Goal: Task Accomplishment & Management: Manage account settings

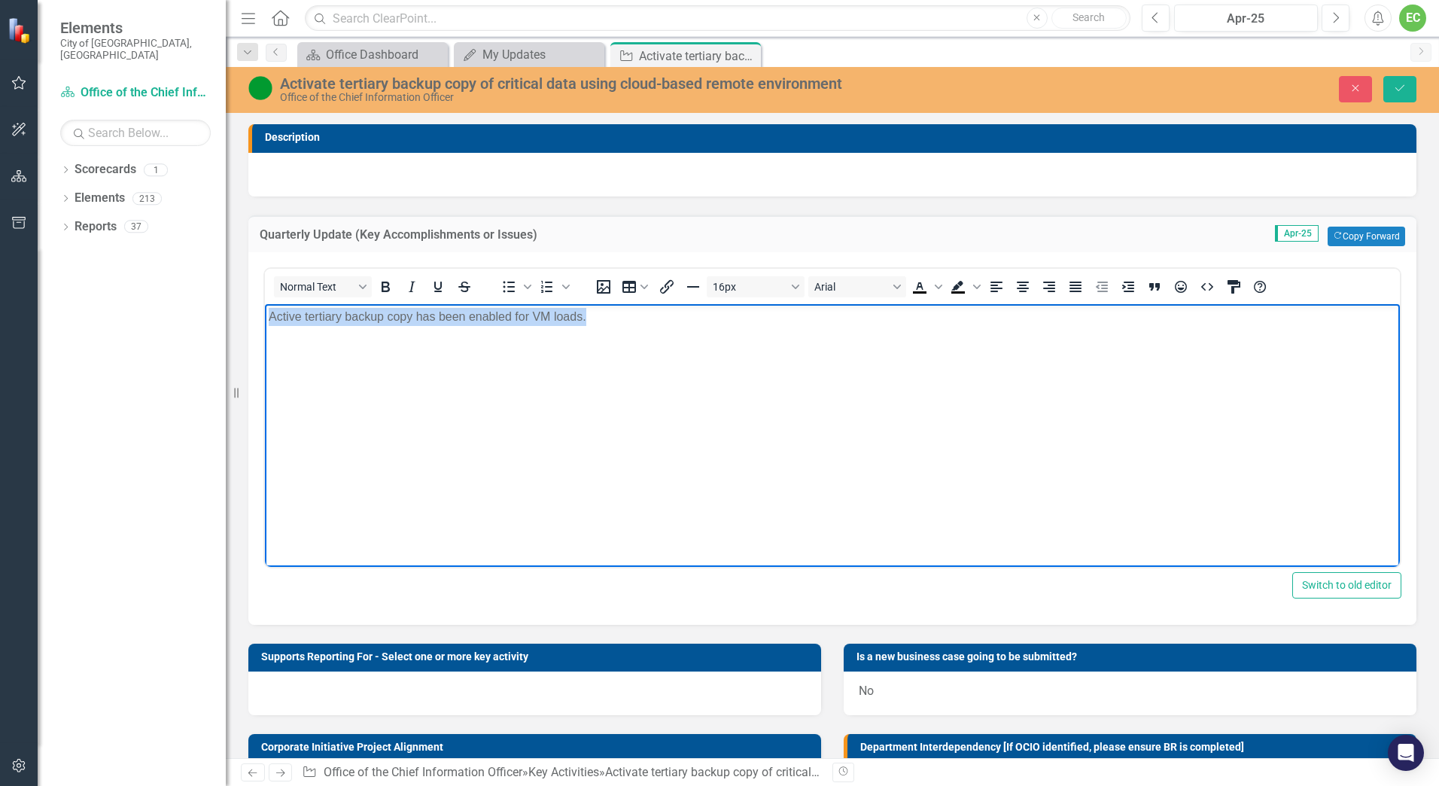
click at [599, 424] on body "Active tertiary backup copy has been enabled for VM loads." at bounding box center [832, 416] width 1135 height 226
click at [629, 317] on p "Active tertiary backup copy has been enabled for VM loads. Quote has been recei…" at bounding box center [833, 316] width 1128 height 18
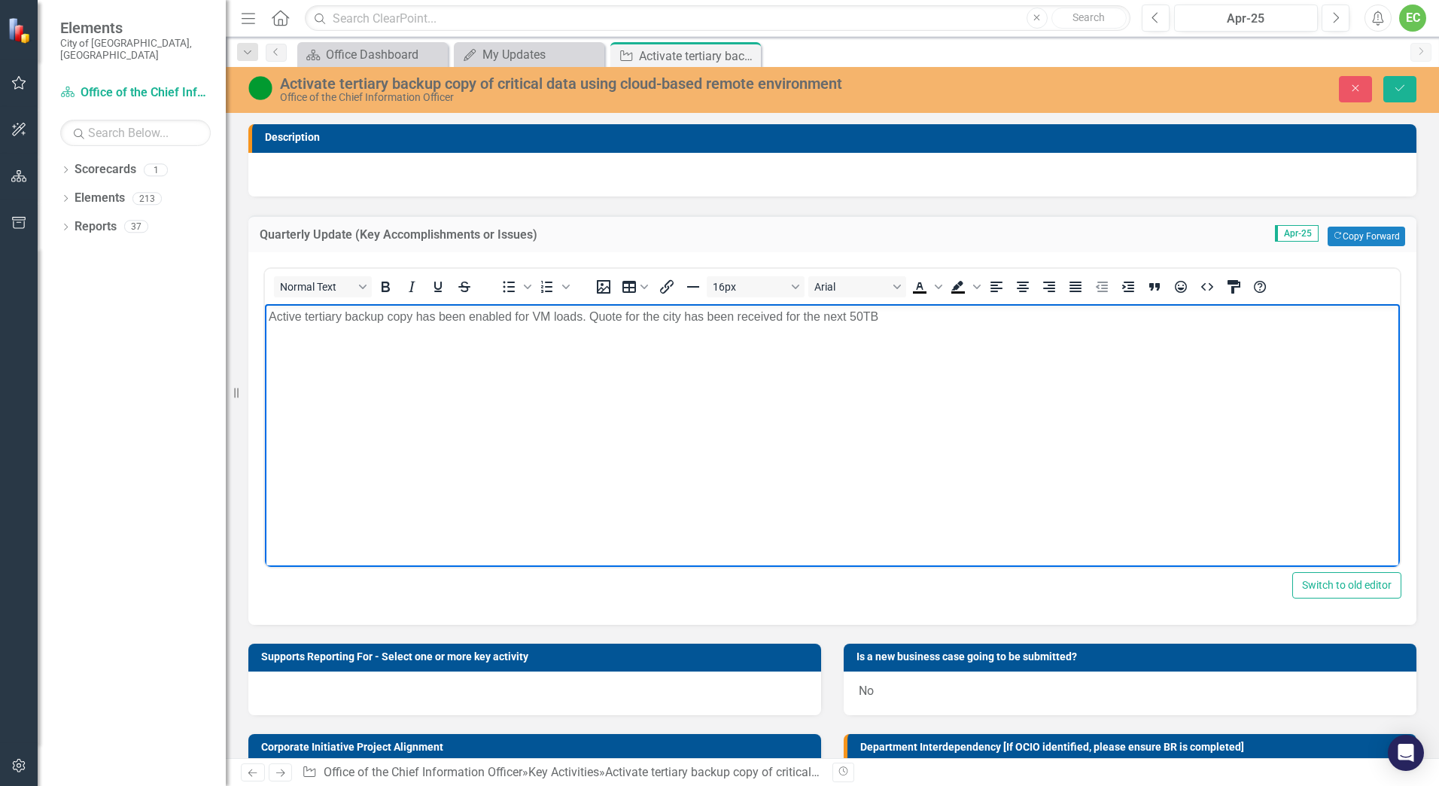
click at [881, 312] on p "Active tertiary backup copy has been enabled for VM loads. Quote for the city h…" at bounding box center [833, 316] width 1128 height 18
click at [1403, 88] on icon "Save" at bounding box center [1400, 88] width 14 height 11
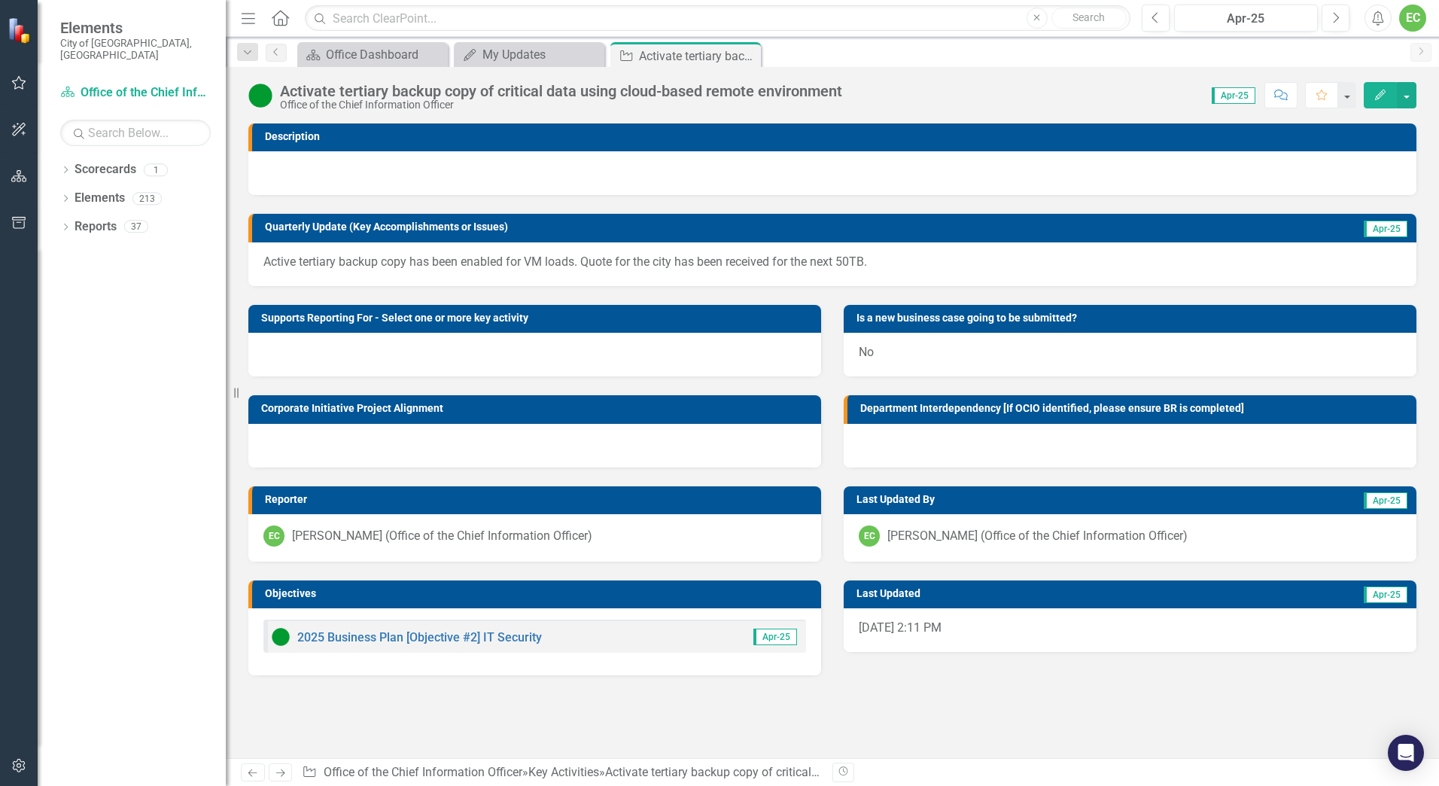
click at [849, 262] on p "Active tertiary backup copy has been enabled for VM loads. Quote for the city h…" at bounding box center [832, 262] width 1138 height 17
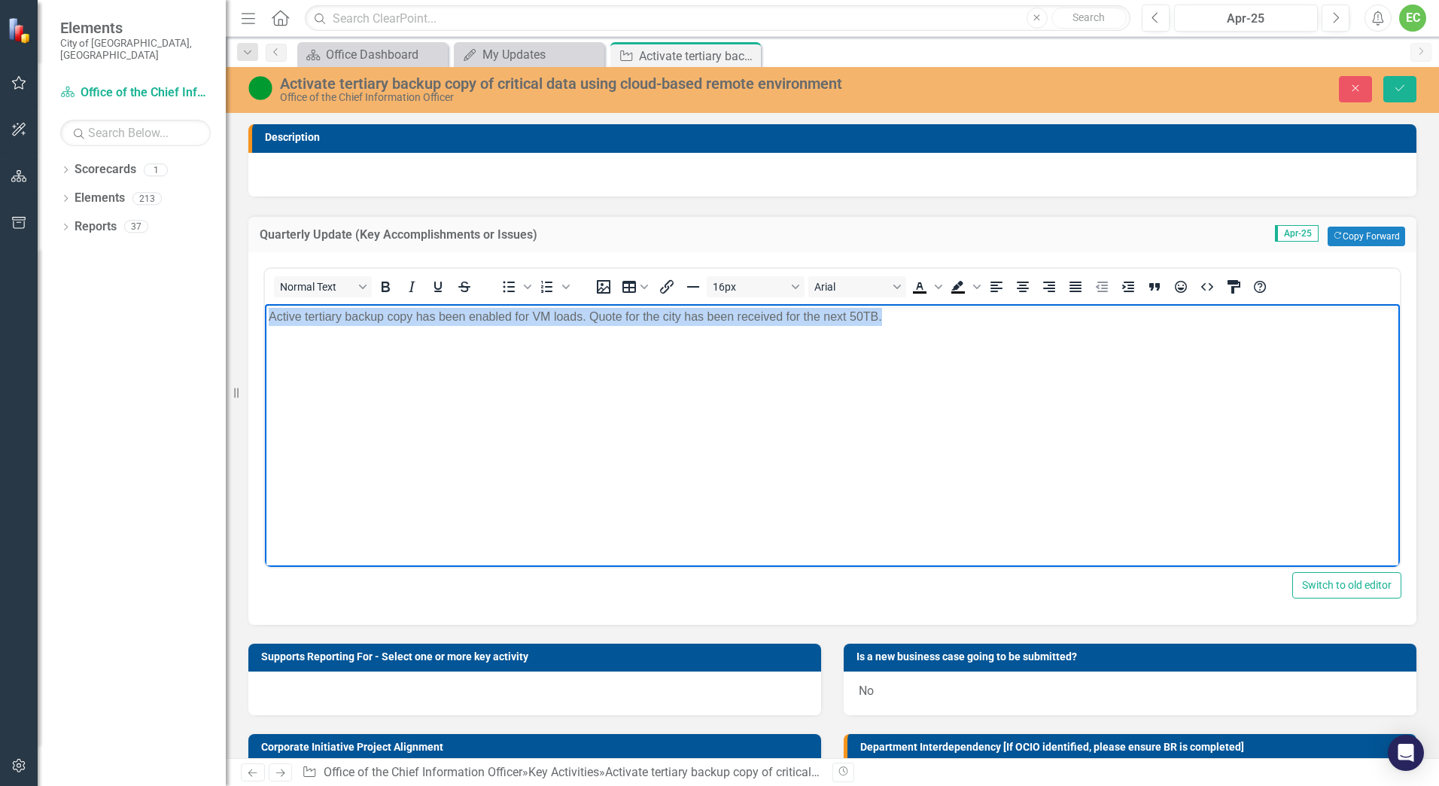
drag, startPoint x: 900, startPoint y: 318, endPoint x: -171, endPoint y: 318, distance: 1070.4
click at [265, 318] on html "Active tertiary backup copy has been enabled for VM loads. Quote for the city h…" at bounding box center [832, 416] width 1135 height 226
copy p "Active tertiary backup copy has been enabled for VM loads. Quote for the city h…"
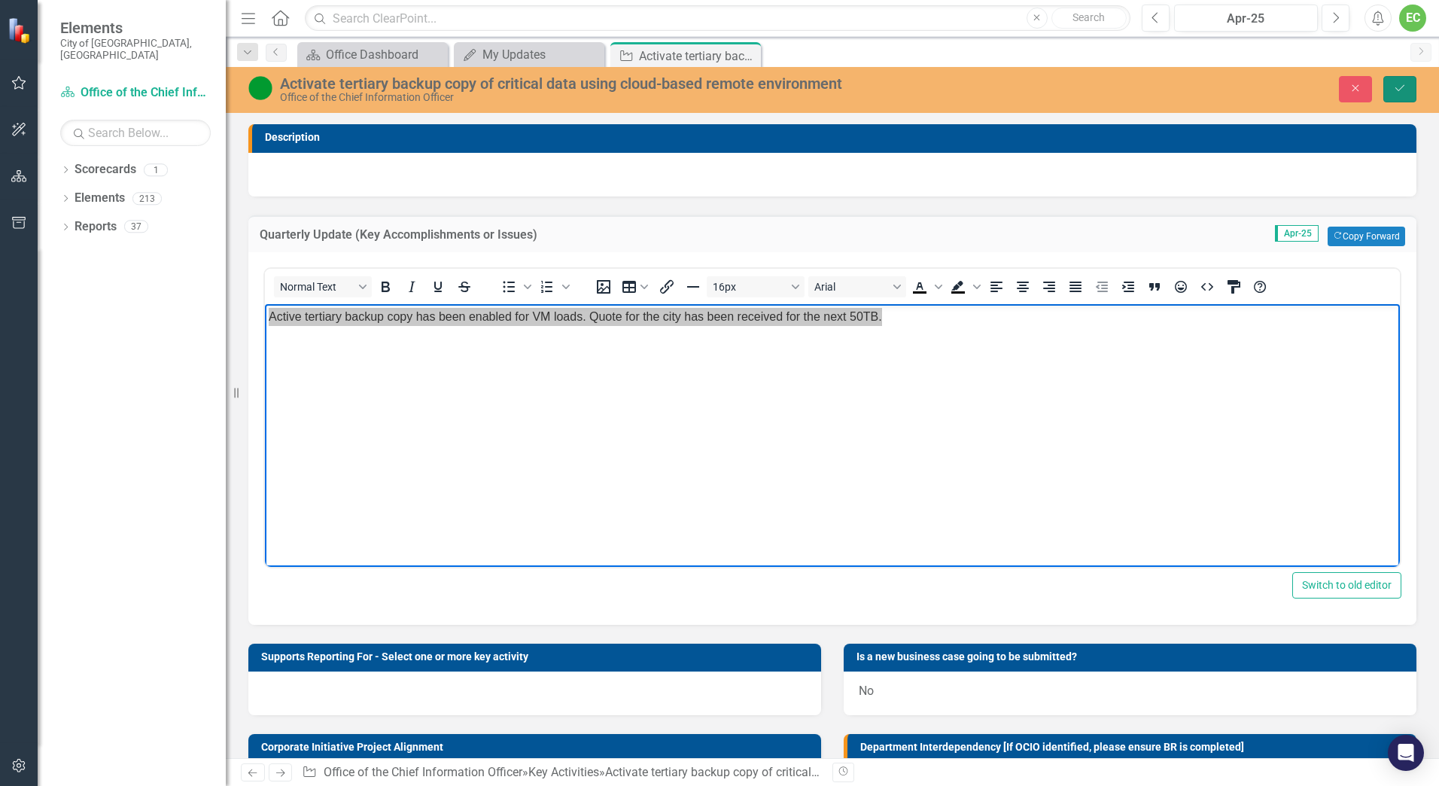
click at [1402, 91] on icon "Save" at bounding box center [1400, 88] width 14 height 11
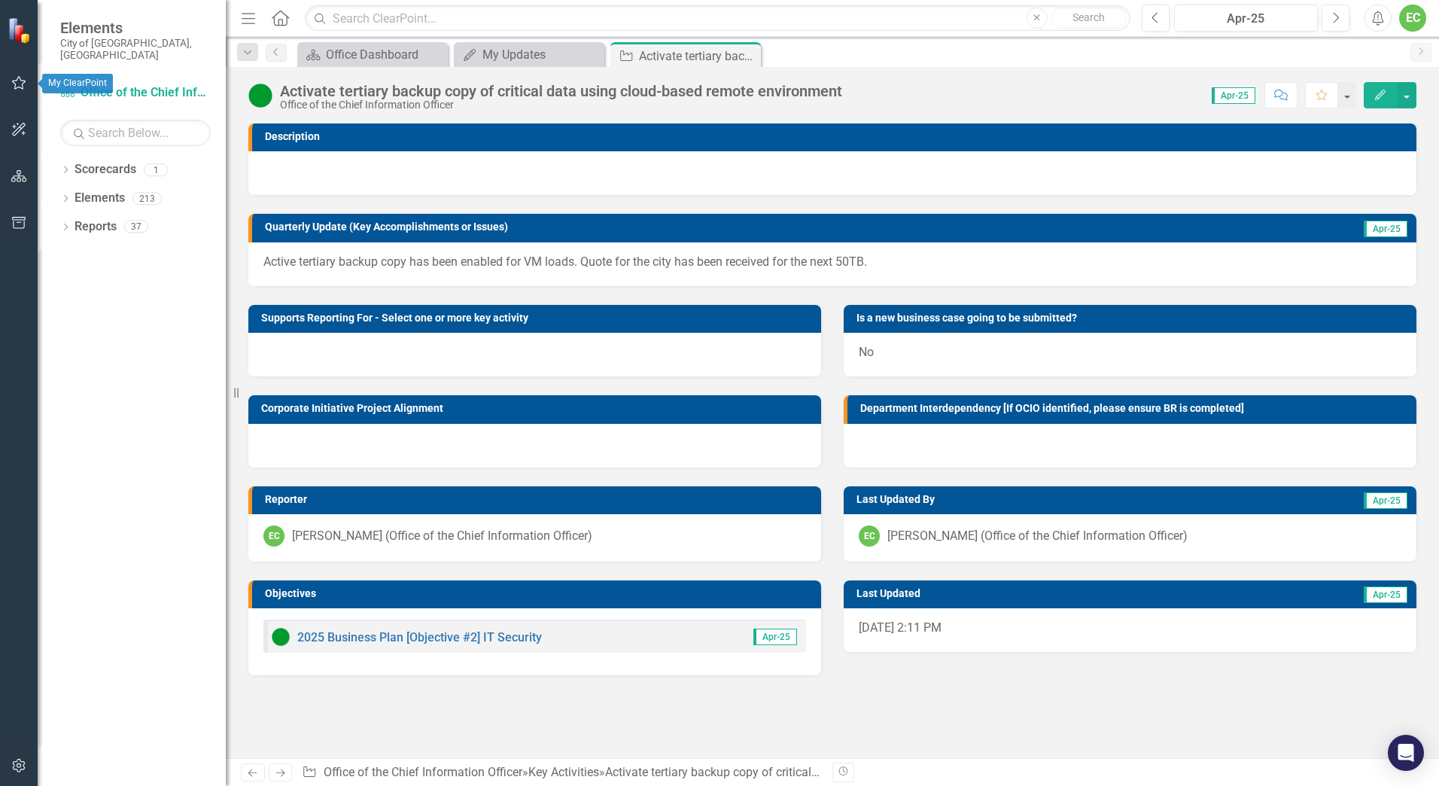
click at [20, 86] on icon "button" at bounding box center [19, 83] width 16 height 12
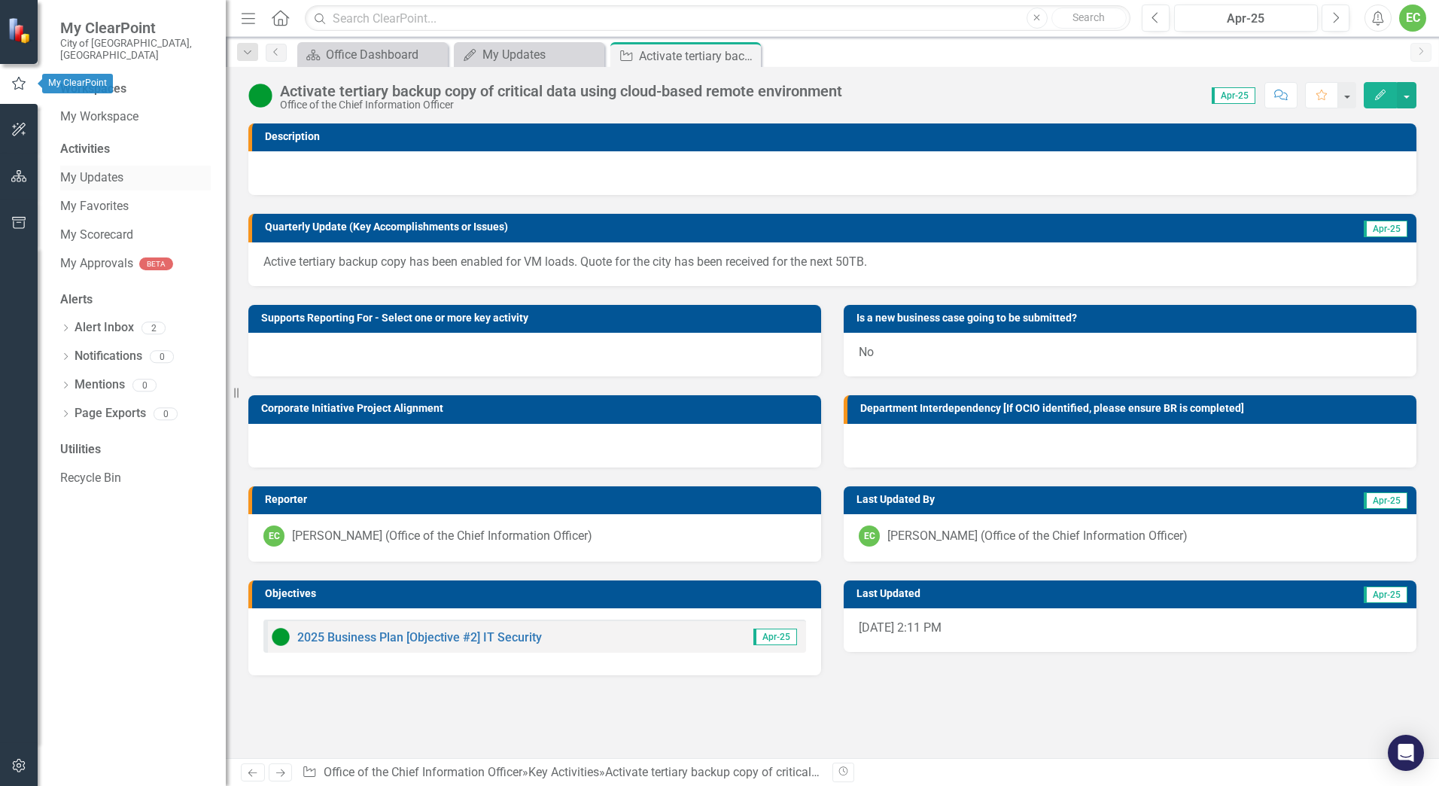
click at [78, 171] on link "My Updates" at bounding box center [135, 177] width 151 height 17
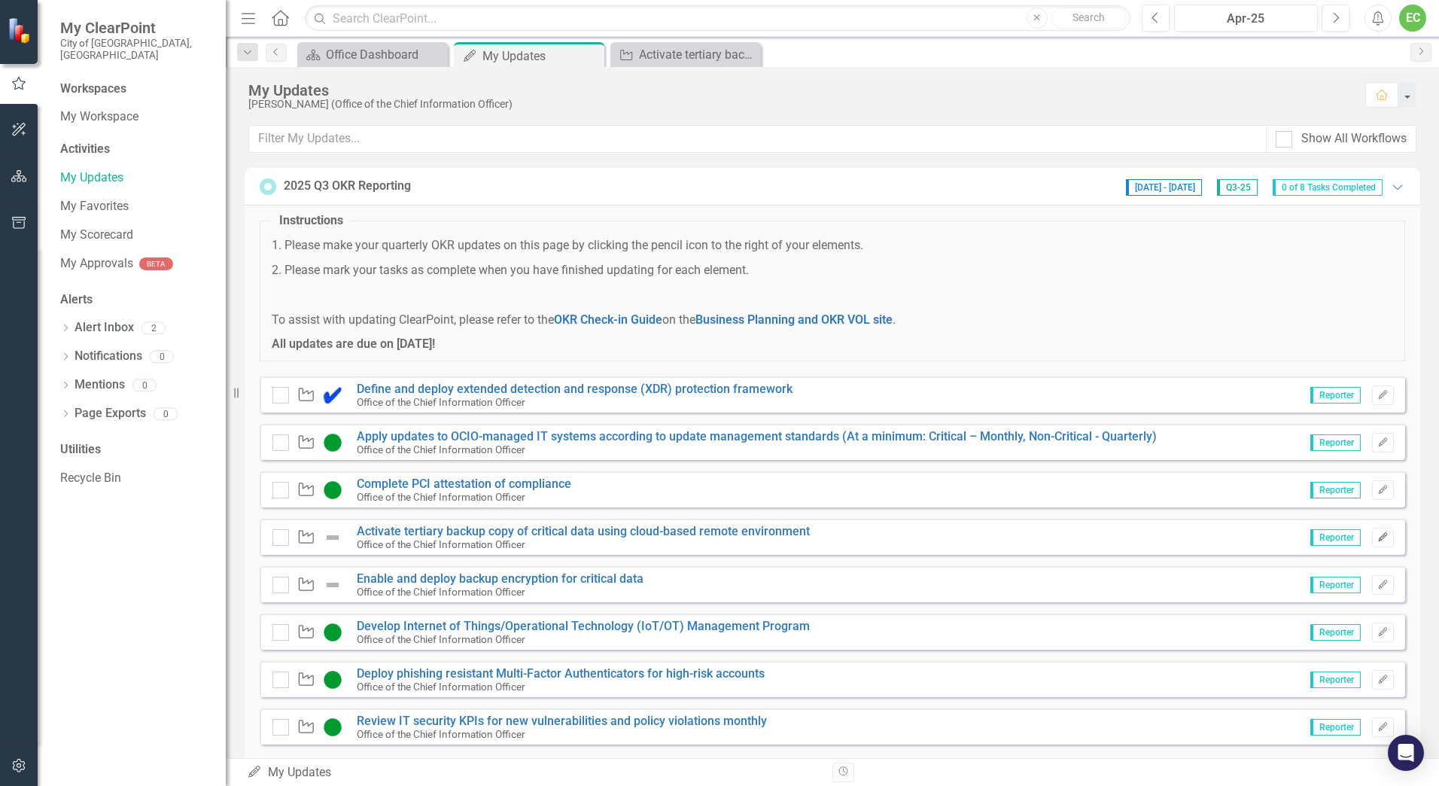
click at [1377, 539] on icon "Edit" at bounding box center [1382, 537] width 11 height 9
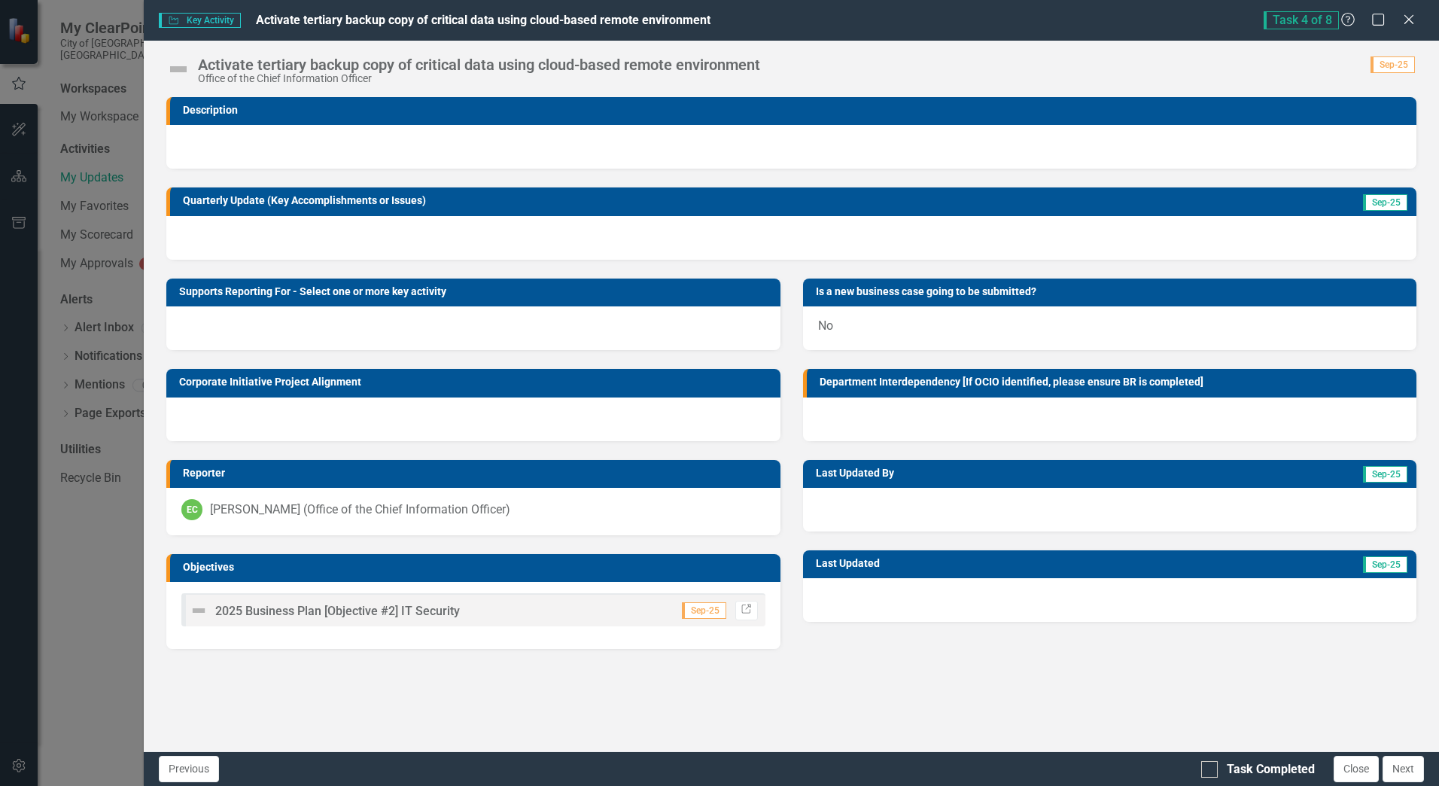
click at [342, 234] on div at bounding box center [791, 238] width 1250 height 44
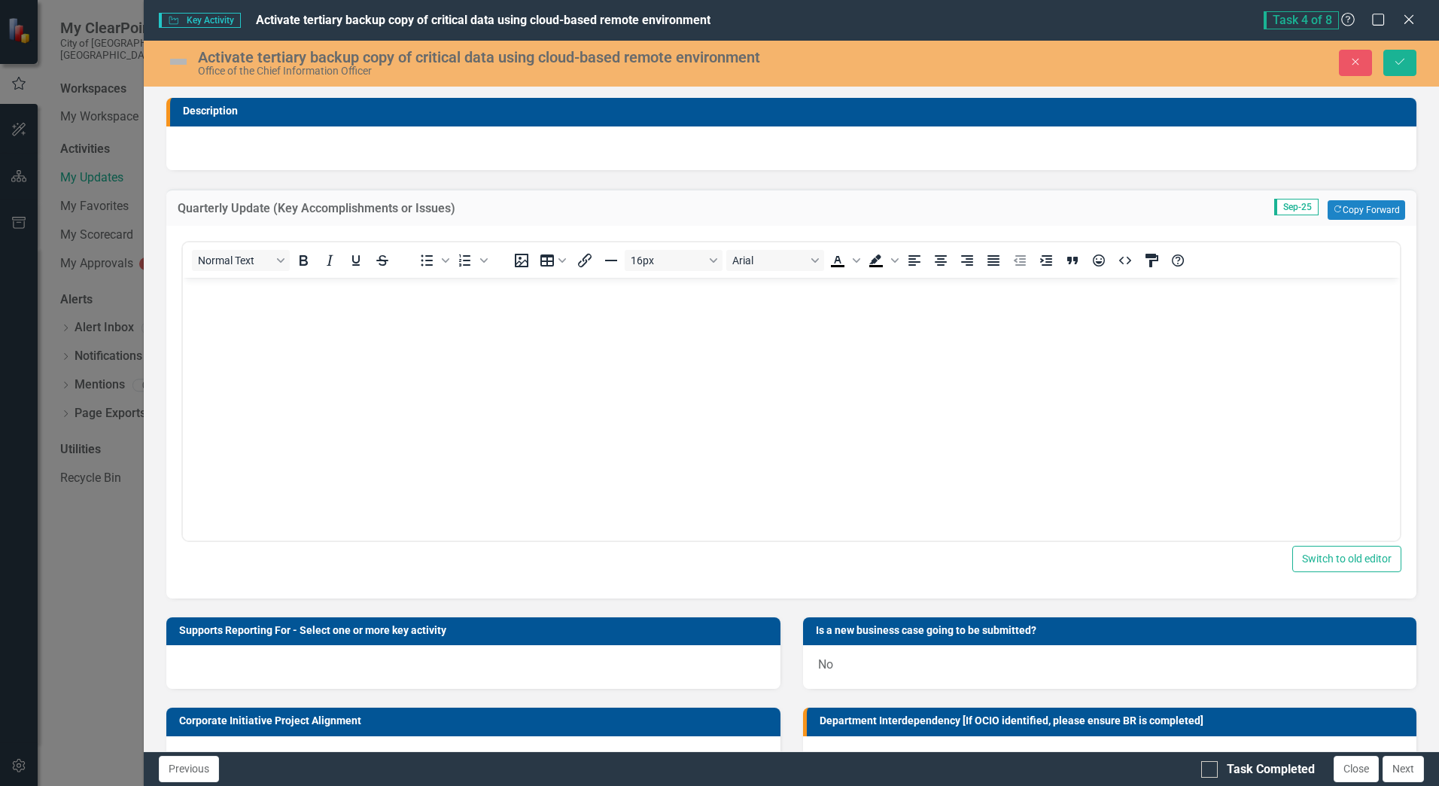
click at [315, 320] on body "Rich Text Area. Press ALT-0 for help." at bounding box center [791, 390] width 1217 height 226
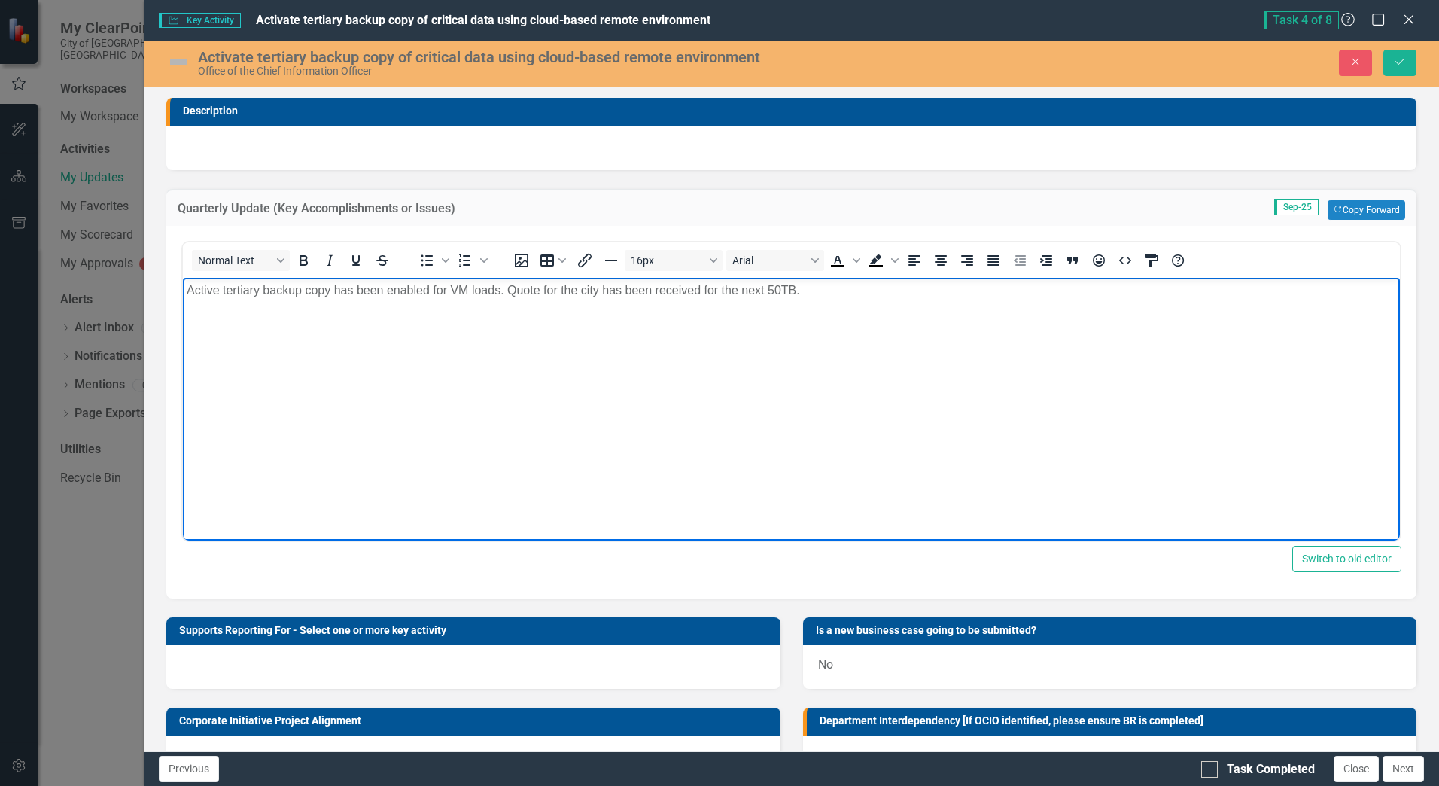
click at [181, 65] on img at bounding box center [178, 62] width 24 height 24
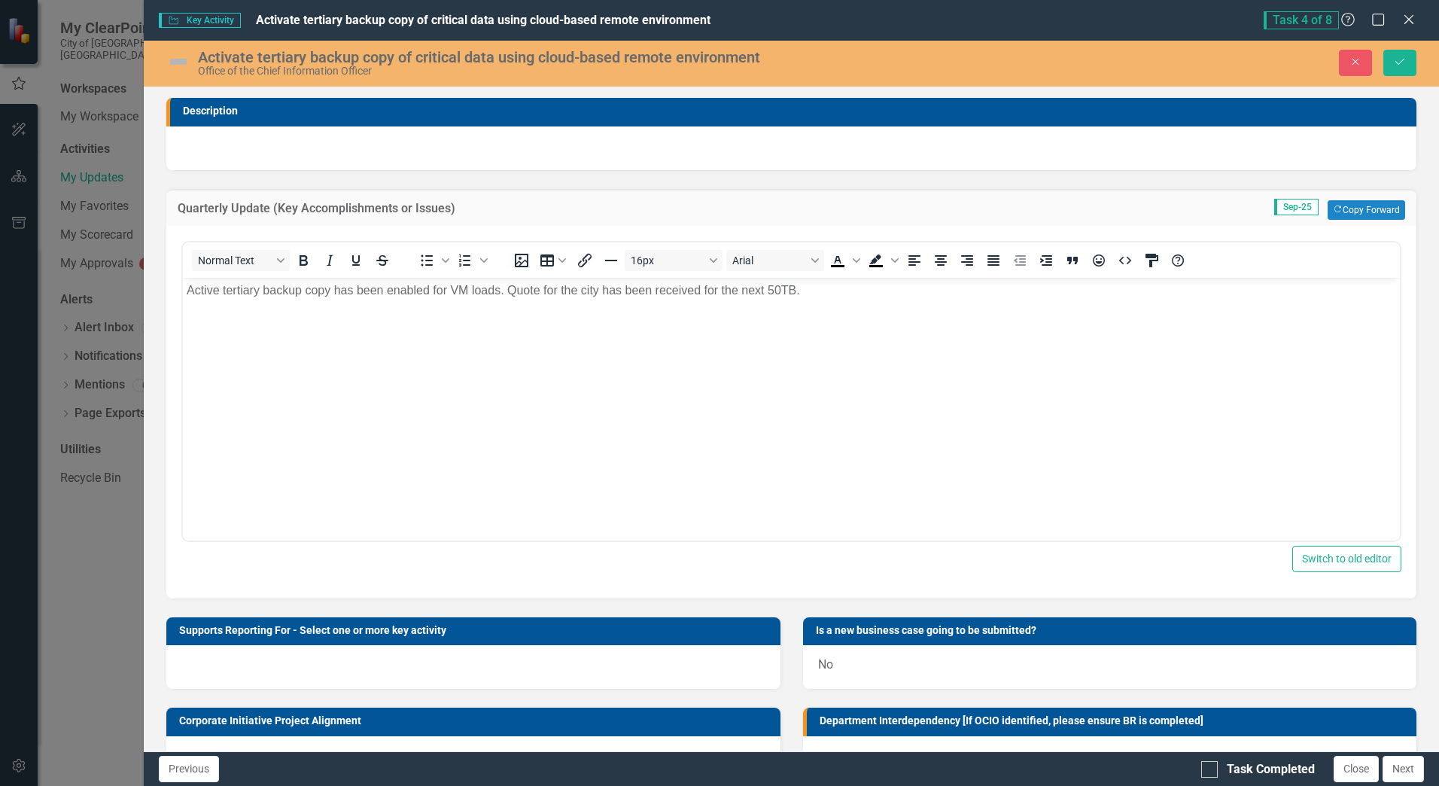
click at [181, 65] on img at bounding box center [178, 62] width 24 height 24
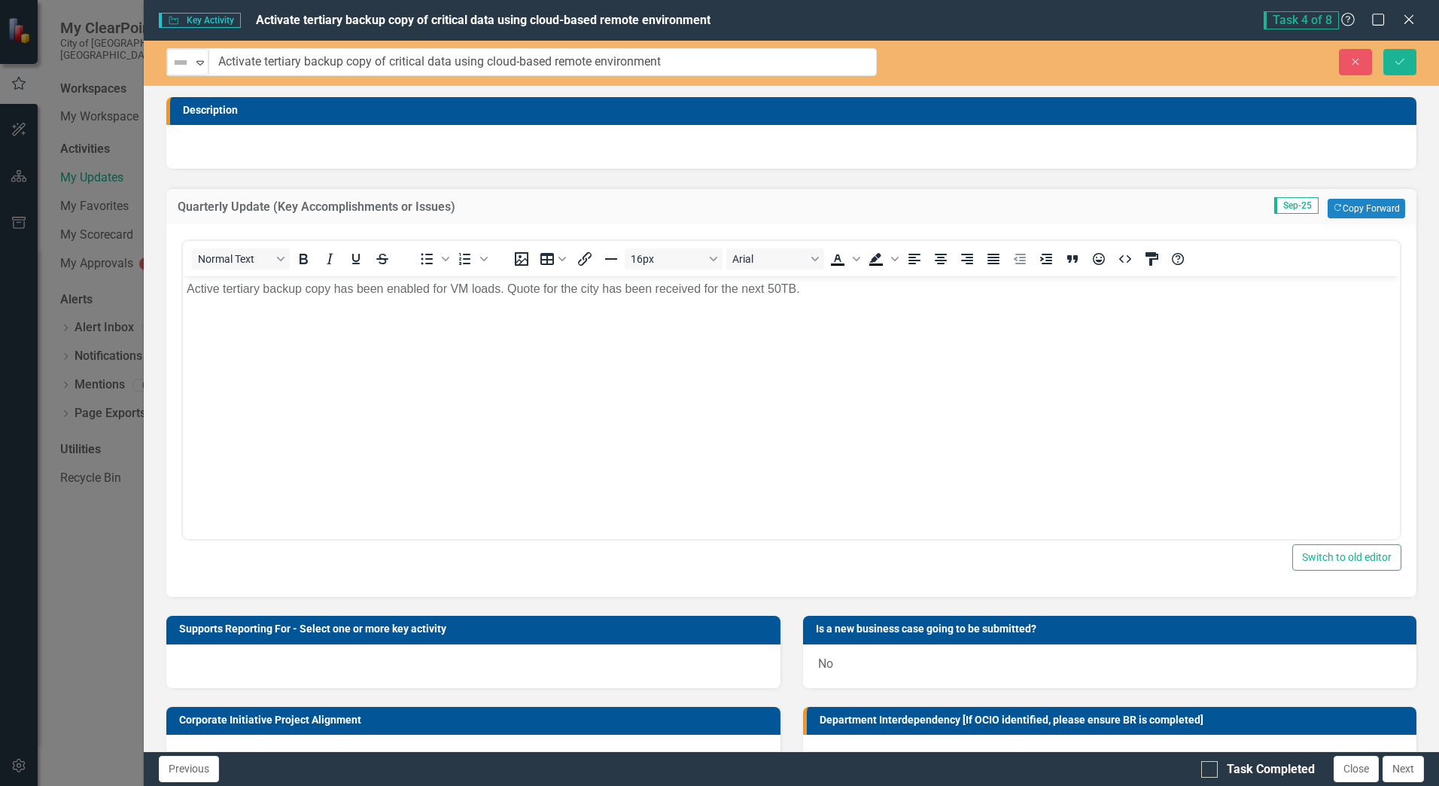
click at [181, 65] on img at bounding box center [181, 62] width 18 height 18
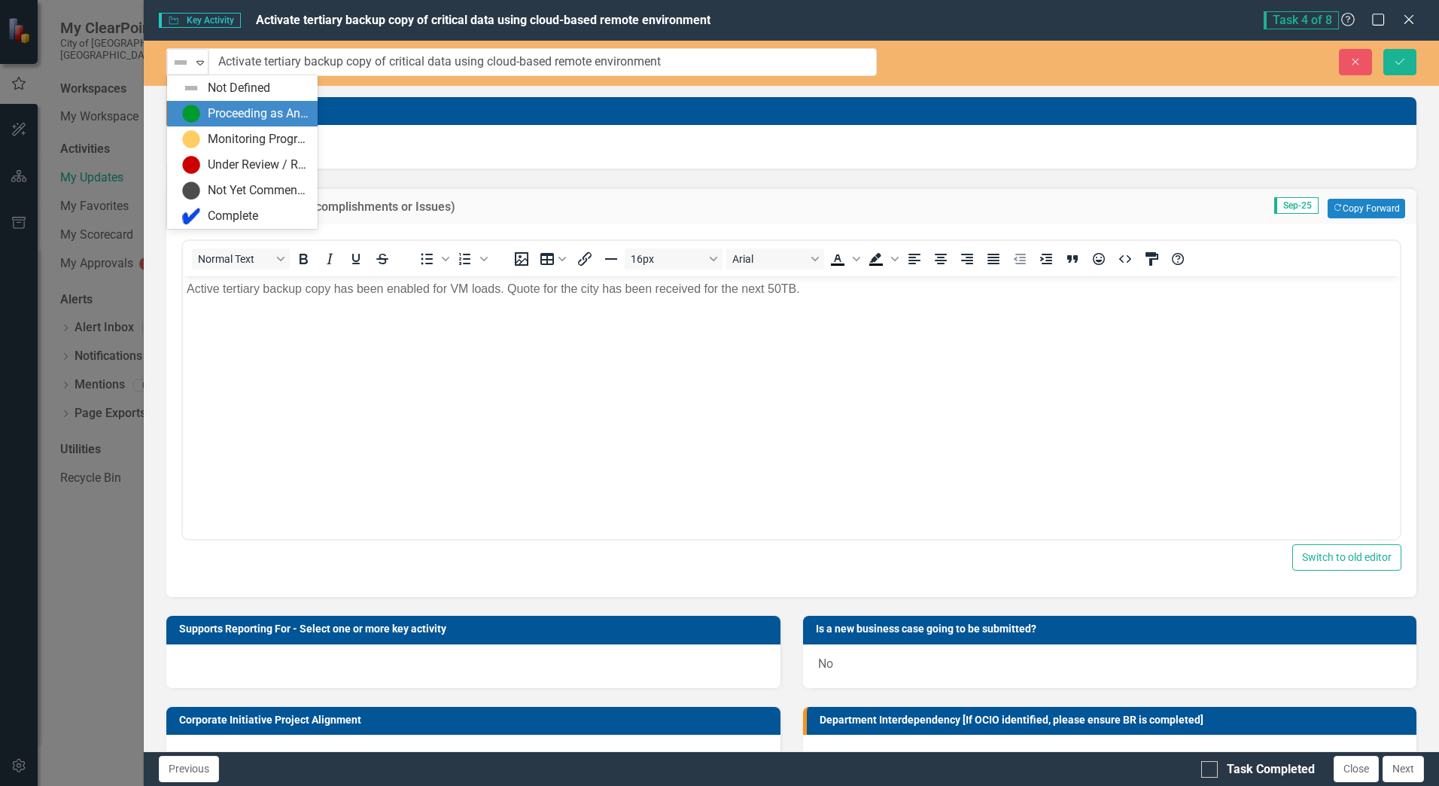
click at [197, 107] on img at bounding box center [191, 114] width 18 height 18
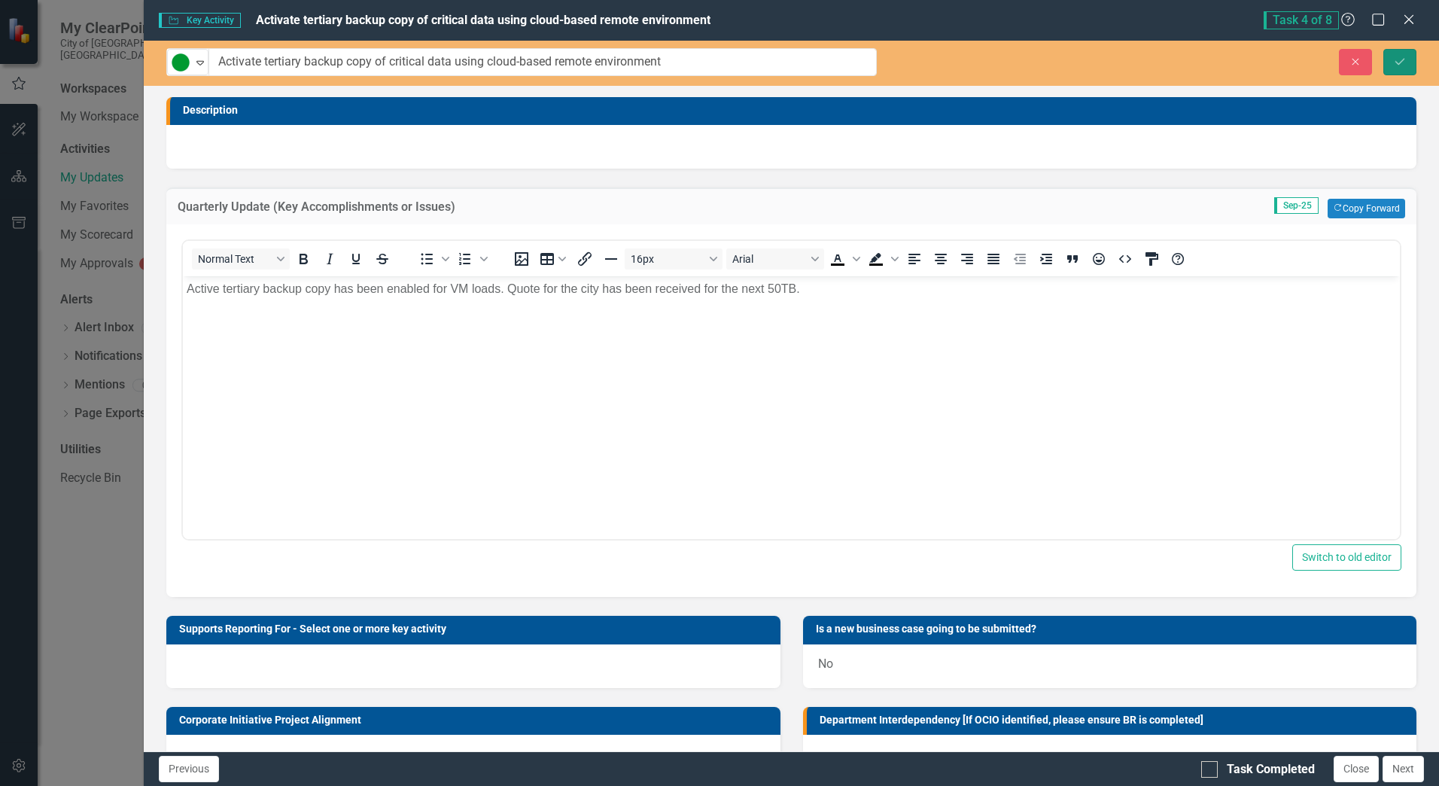
click at [1398, 60] on icon "Save" at bounding box center [1400, 61] width 14 height 11
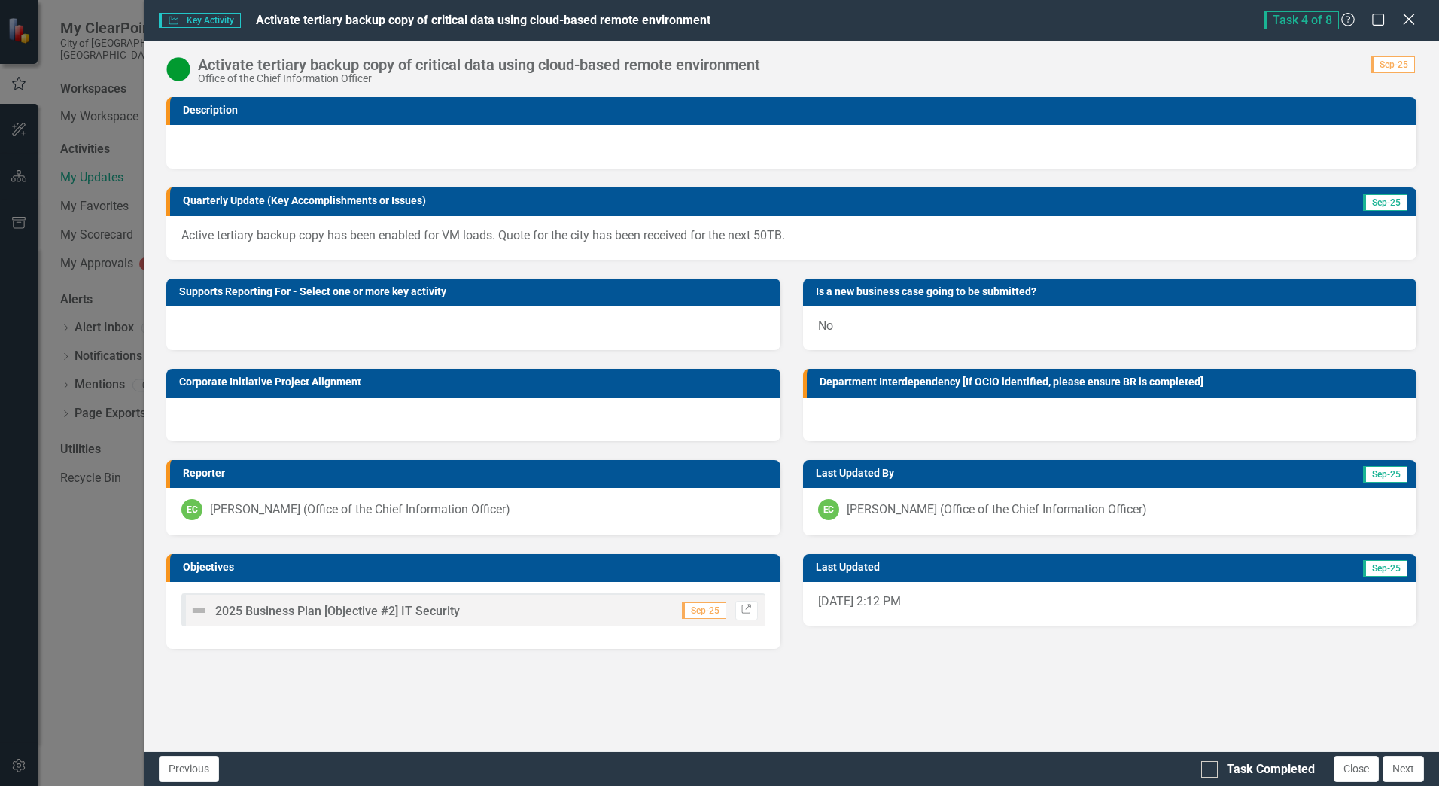
click at [1410, 20] on icon at bounding box center [1408, 19] width 11 height 11
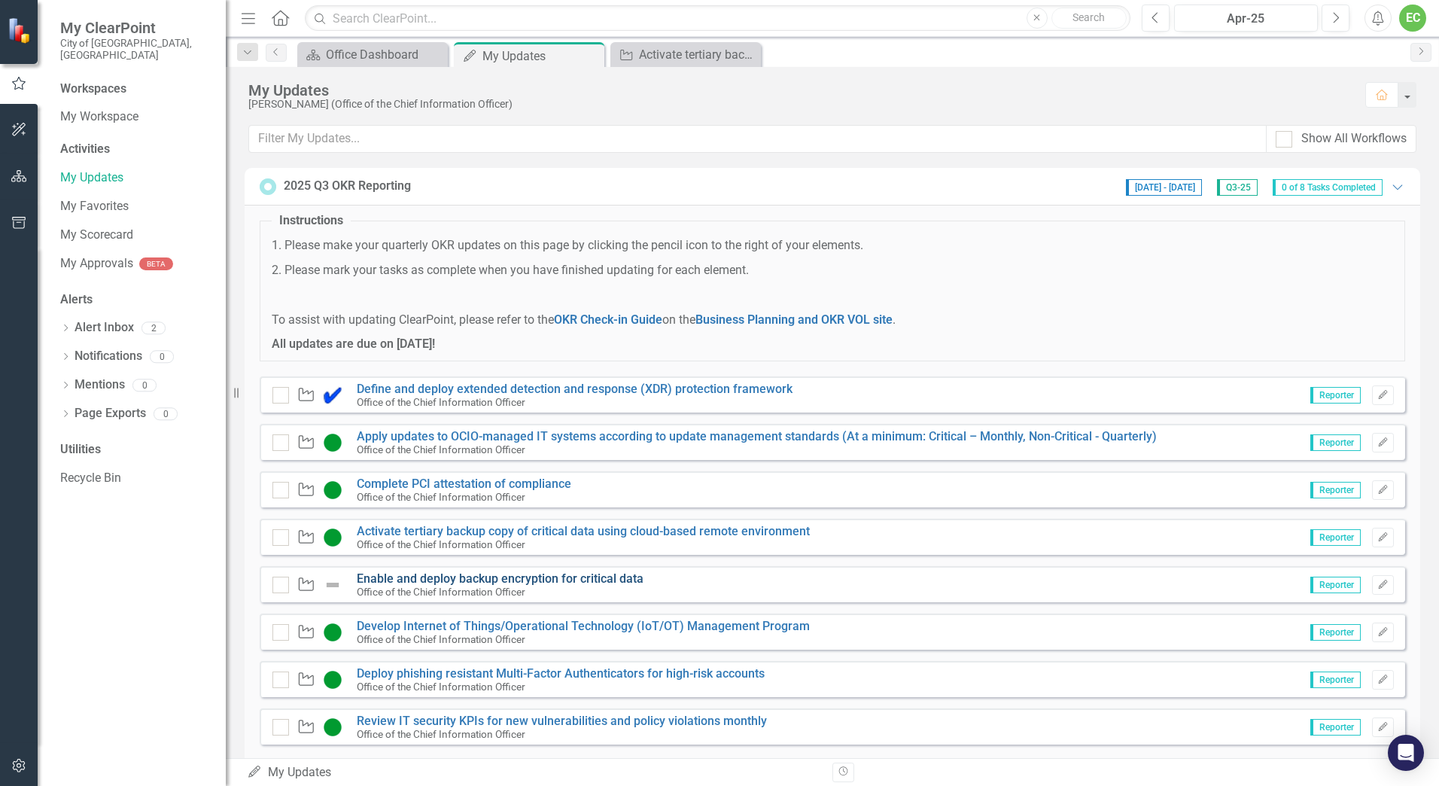
click at [546, 575] on link "Enable and deploy backup encryption for critical data" at bounding box center [500, 578] width 287 height 14
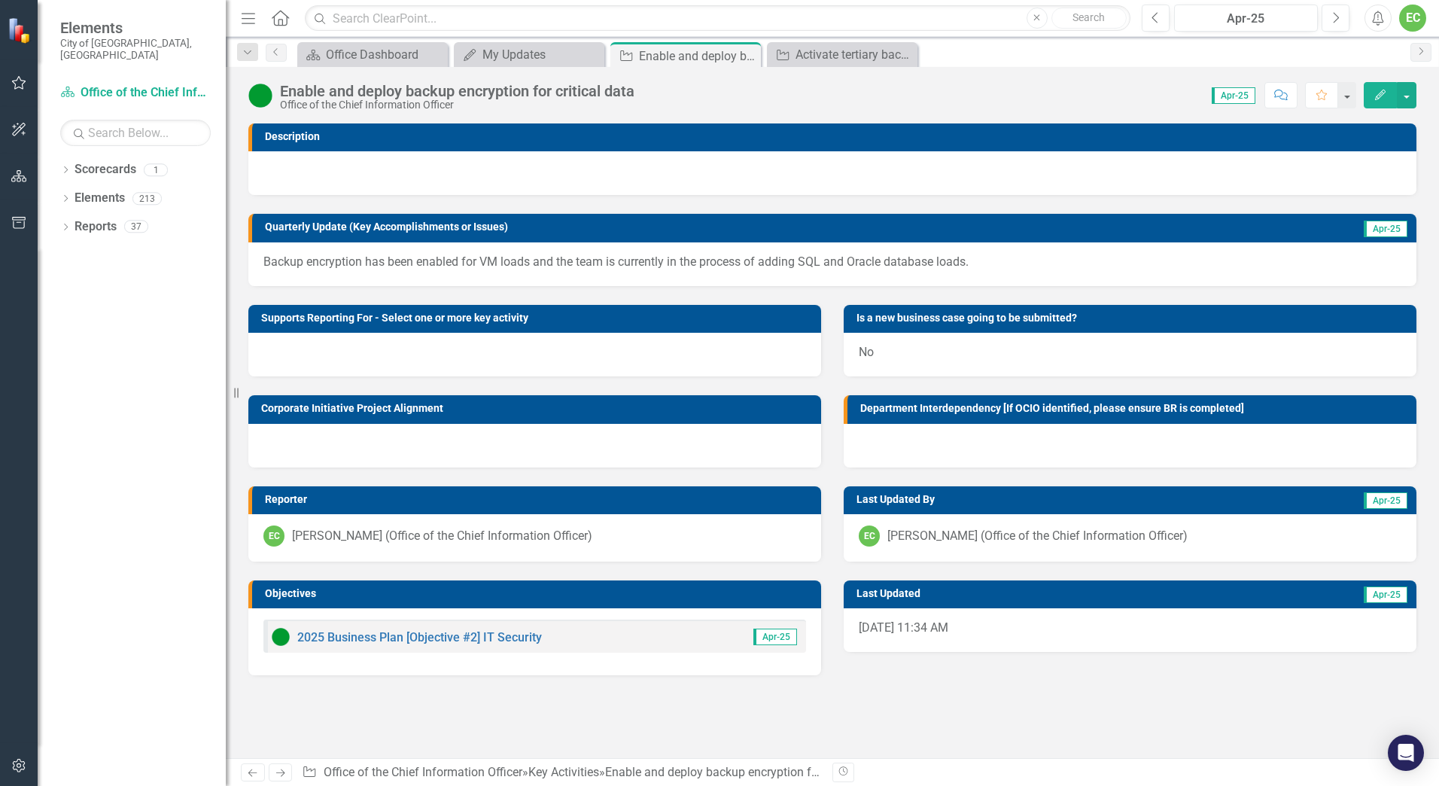
click at [635, 99] on div "Enable and deploy backup encryption for critical data" at bounding box center [457, 91] width 355 height 17
drag, startPoint x: 651, startPoint y: 93, endPoint x: 280, endPoint y: 93, distance: 371.1
click at [280, 93] on div "Enable and deploy backup encryption for critical data Office of the Chief Infor…" at bounding box center [832, 89] width 1213 height 45
copy div "Enable and deploy backup encryption for critical data Office of the Chief Infor…"
click at [405, 266] on p "Backup encryption has been enabled for VM loads and the team is currently in th…" at bounding box center [832, 262] width 1138 height 17
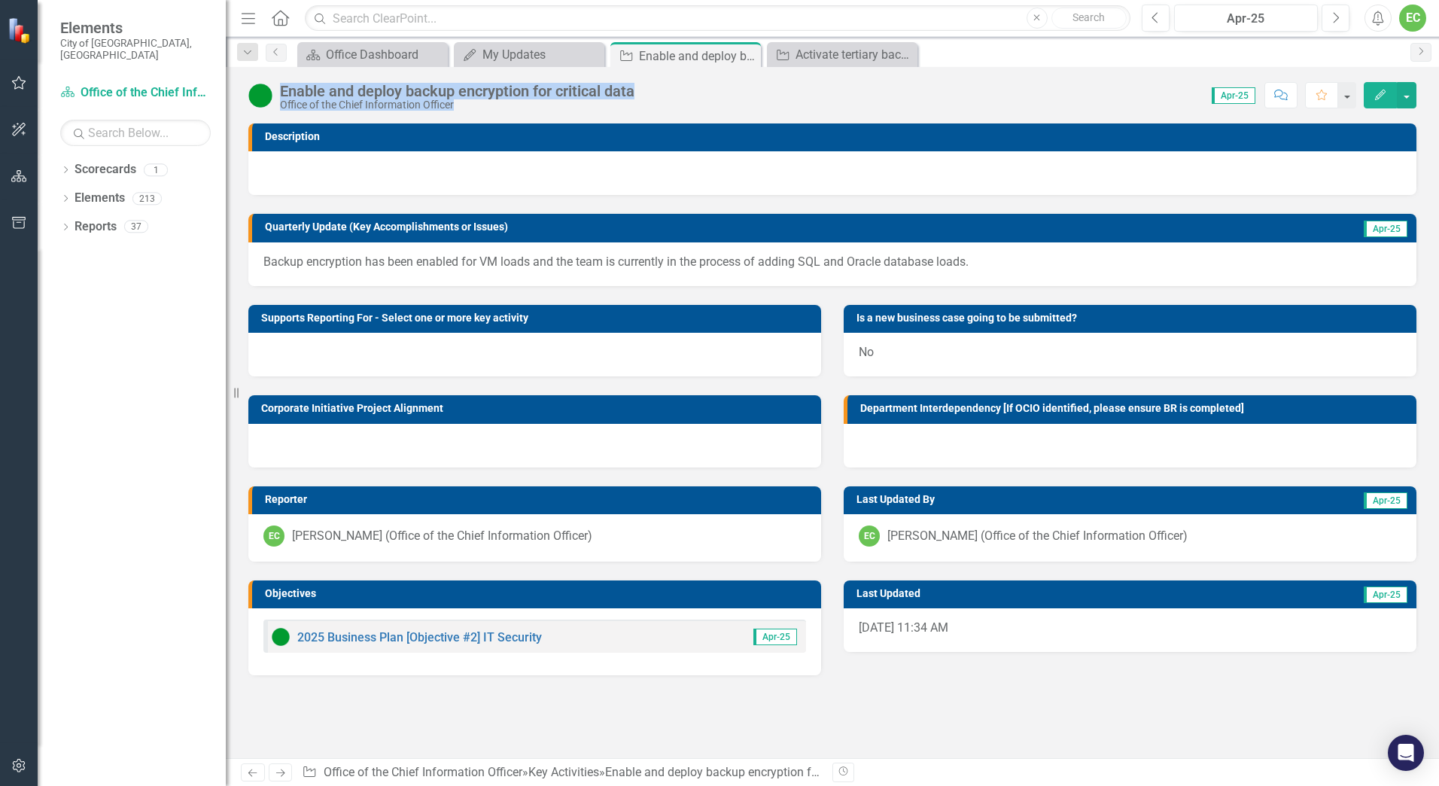
click at [405, 266] on p "Backup encryption has been enabled for VM loads and the team is currently in th…" at bounding box center [832, 262] width 1138 height 17
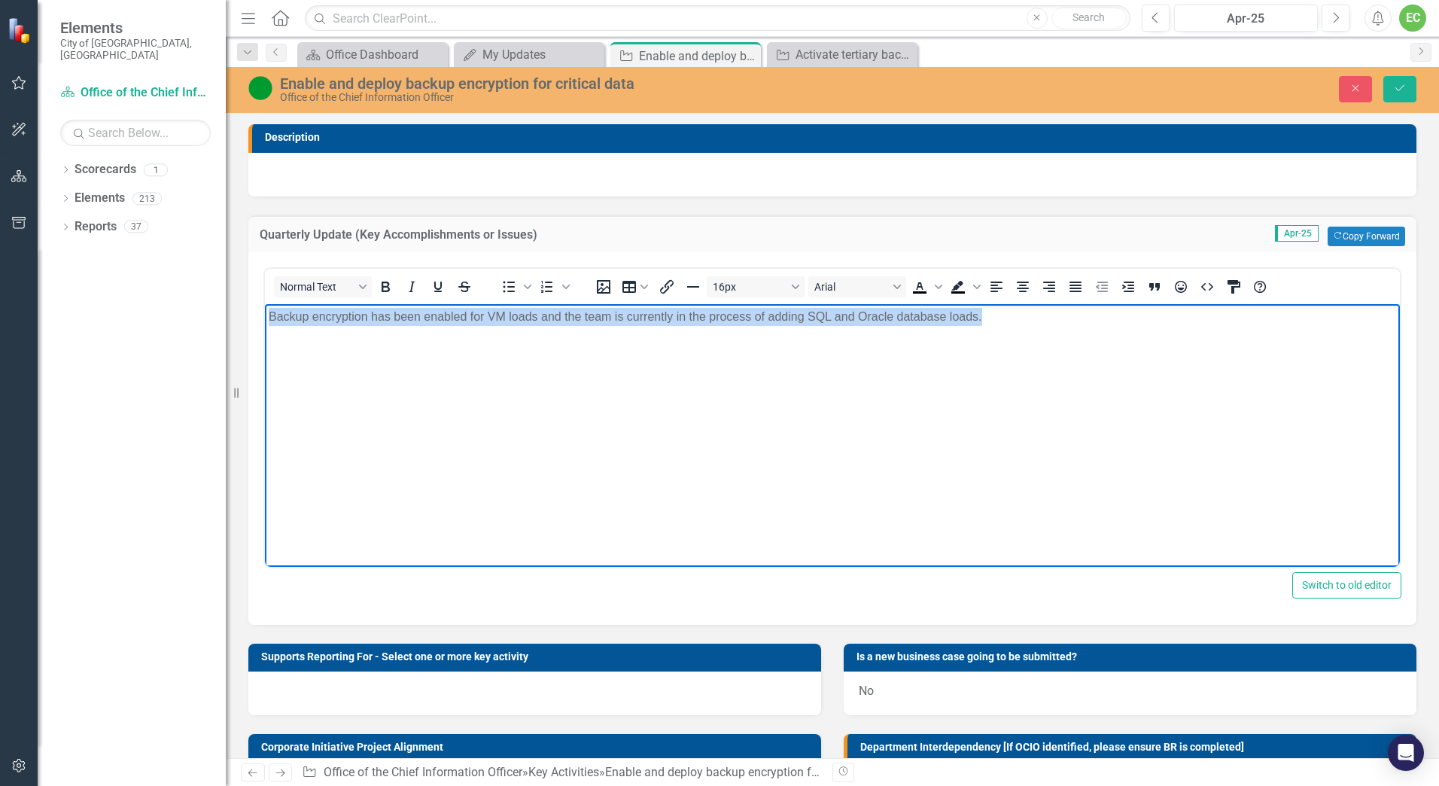
drag, startPoint x: 1022, startPoint y: 320, endPoint x: 446, endPoint y: 621, distance: 650.5
click at [265, 311] on html "Backup encryption has been enabled for VM loads and the team is currently in th…" at bounding box center [832, 416] width 1135 height 226
copy p "Backup encryption has been enabled for VM loads and the team is currently in th…"
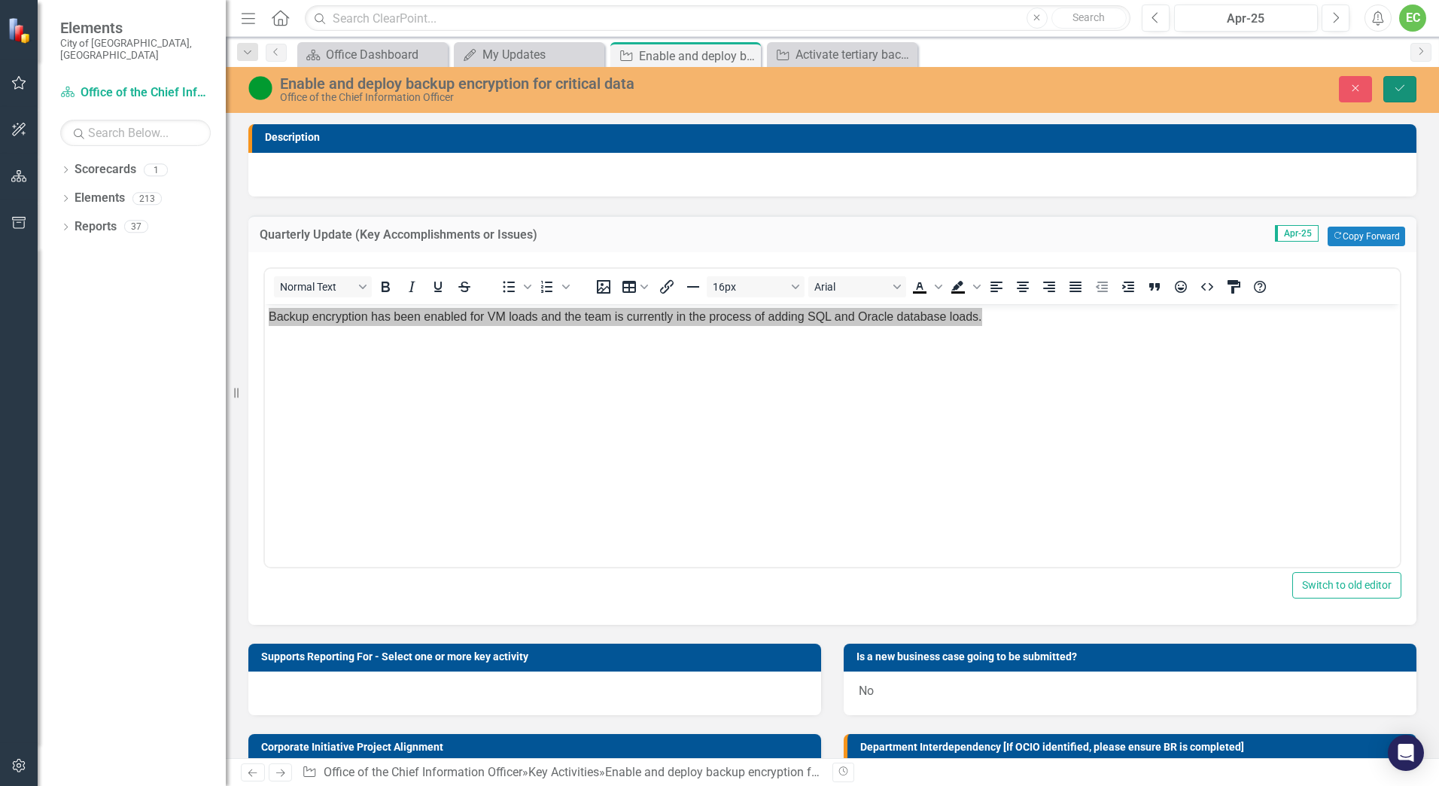
click at [1394, 90] on icon "Save" at bounding box center [1400, 88] width 14 height 11
